Goal: Obtain resource: Download file/media

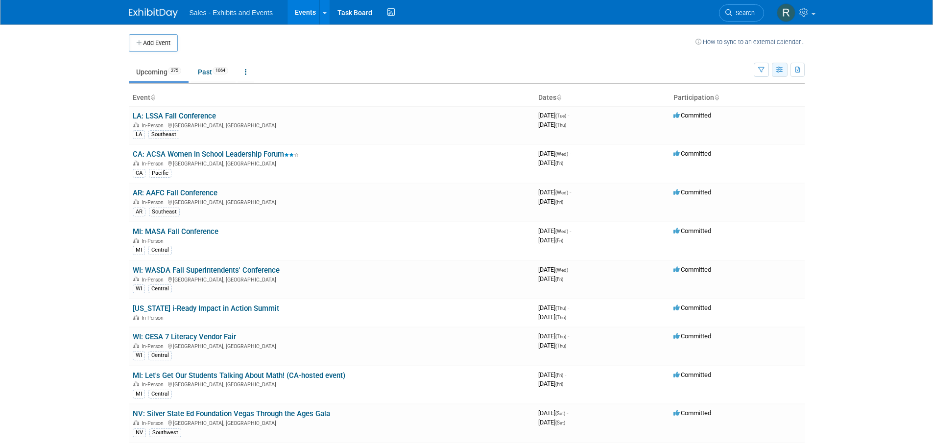
click at [774, 73] on button "button" at bounding box center [780, 70] width 16 height 14
click at [761, 68] on icon "button" at bounding box center [761, 70] width 6 height 6
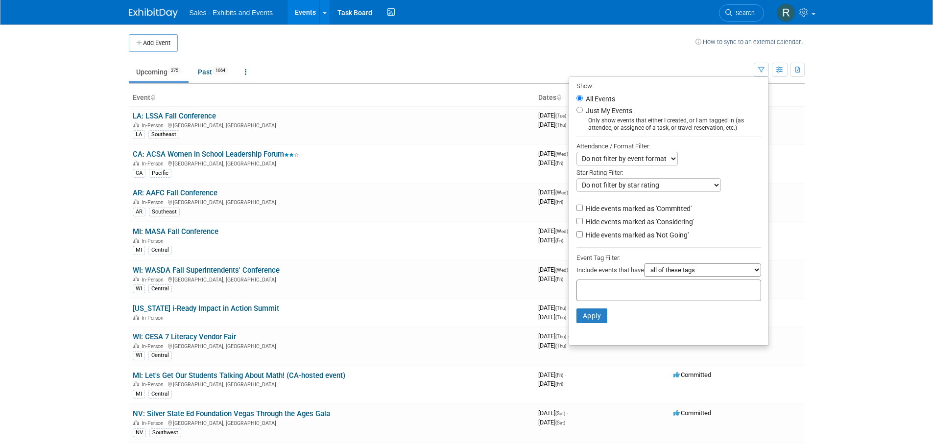
click at [588, 112] on label "Just My Events" at bounding box center [608, 111] width 48 height 10
click at [583, 112] on input "Just My Events" at bounding box center [579, 110] width 6 height 6
radio input "true"
click at [585, 317] on button "Apply" at bounding box center [591, 316] width 31 height 15
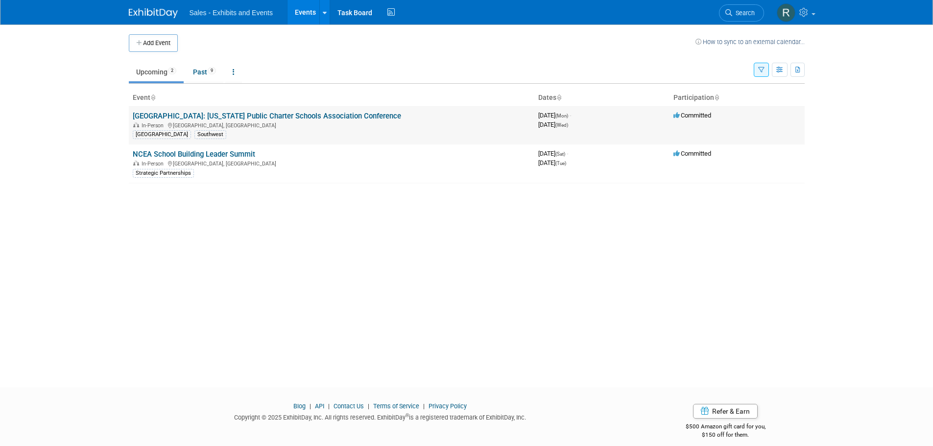
click at [225, 116] on link "[GEOGRAPHIC_DATA]: [US_STATE] Public Charter Schools Association Conference" at bounding box center [267, 116] width 268 height 9
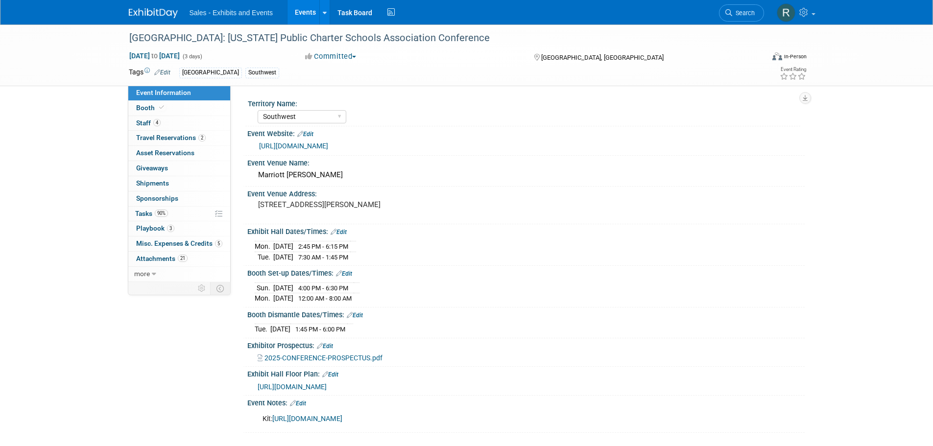
select select "Southwest"
click at [140, 228] on span "Playbook 3" at bounding box center [155, 228] width 38 height 8
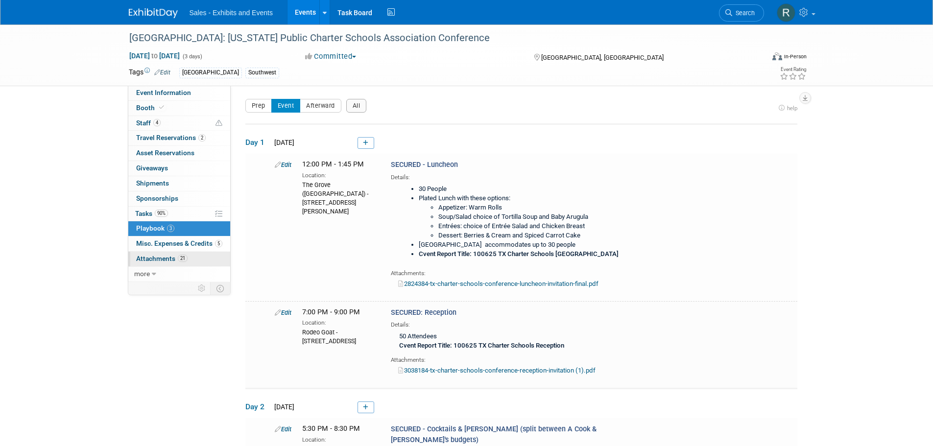
click at [146, 261] on span "Attachments 21" at bounding box center [161, 259] width 51 height 8
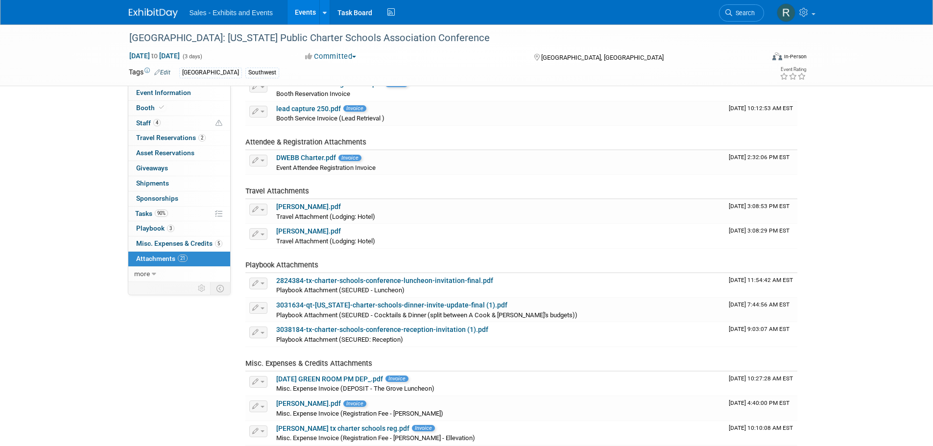
scroll to position [343, 0]
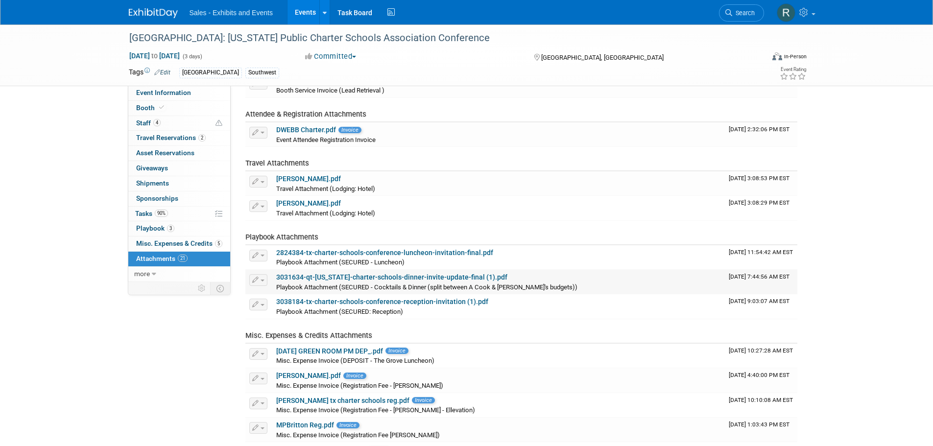
click at [435, 276] on link "3031634-qt-texas-charter-schools-dinner-invite-update-final (1).pdf" at bounding box center [391, 277] width 231 height 8
